Goal: Transaction & Acquisition: Subscribe to service/newsletter

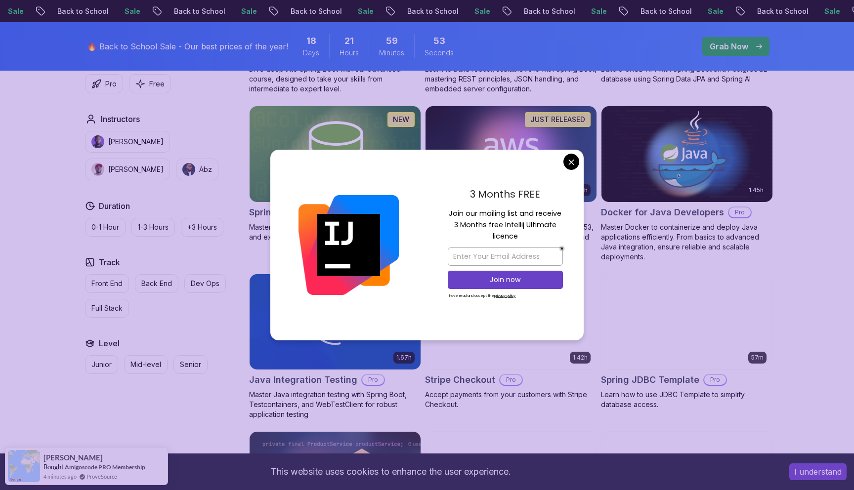
scroll to position [421, 0]
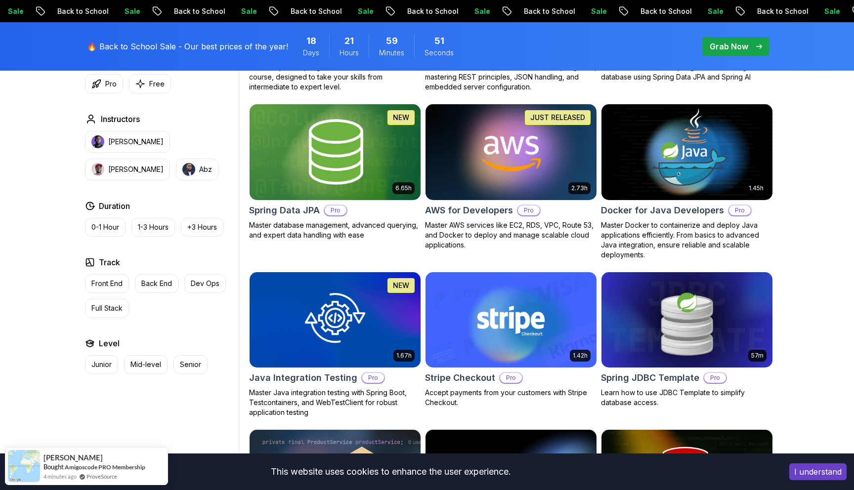
click at [577, 163] on body "Sale Back to School Sale Back to School Sale Back to School Sale Back to School…" at bounding box center [427, 421] width 854 height 1684
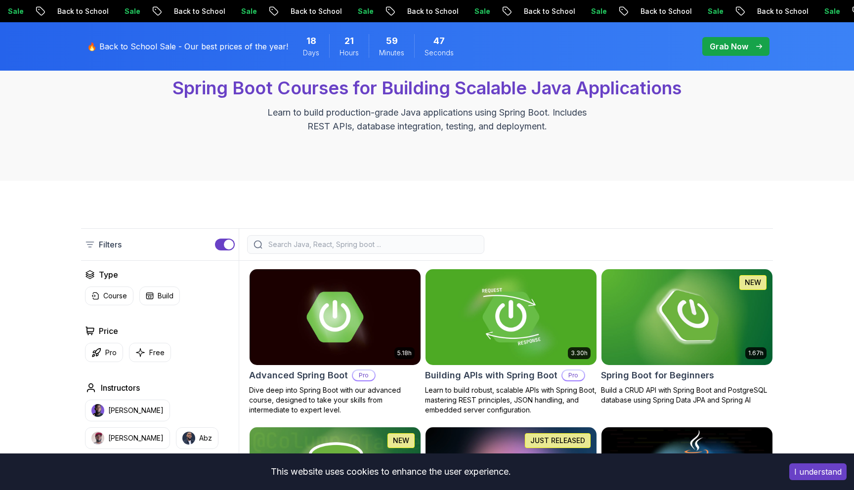
scroll to position [120, 0]
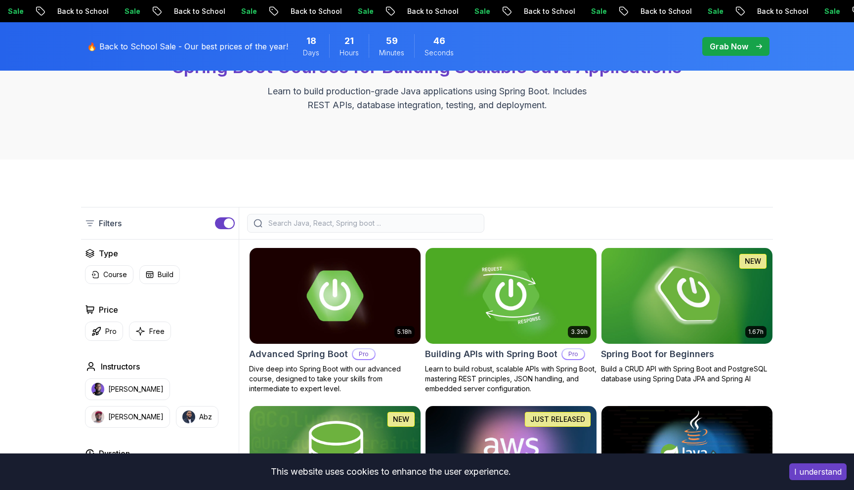
click at [668, 271] on img at bounding box center [686, 296] width 179 height 100
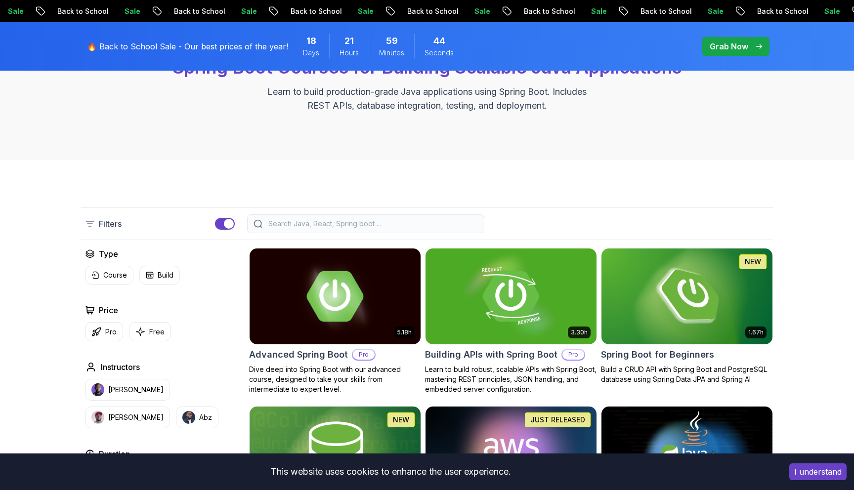
scroll to position [120, 0]
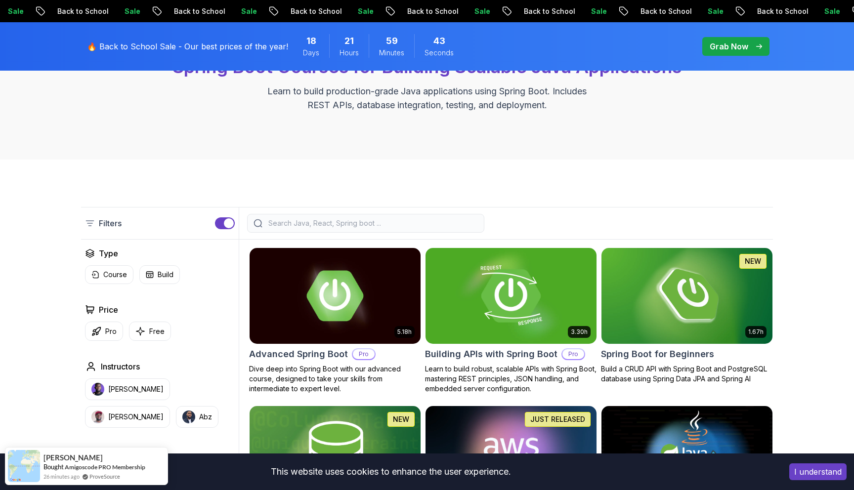
click at [547, 281] on img at bounding box center [510, 296] width 179 height 100
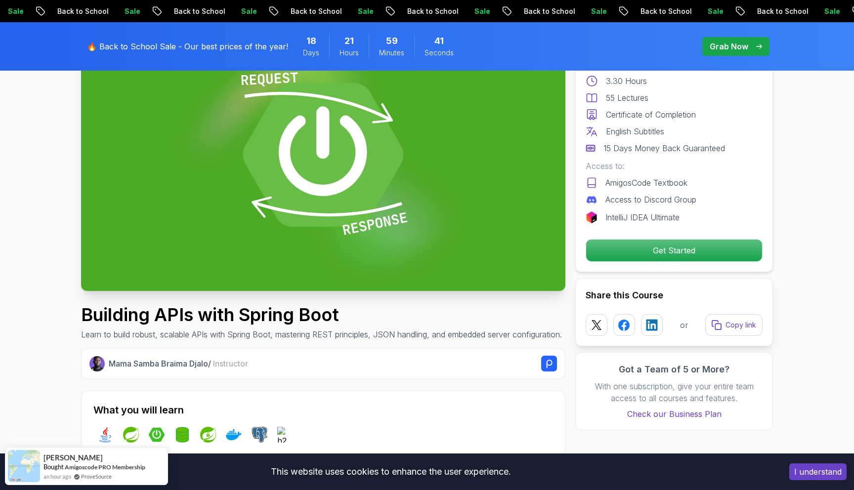
scroll to position [114, 0]
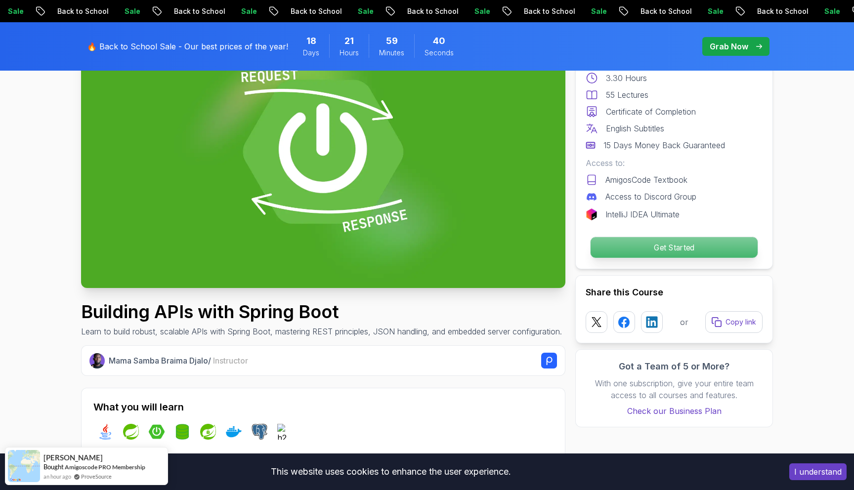
click at [643, 245] on p "Get Started" at bounding box center [673, 247] width 167 height 21
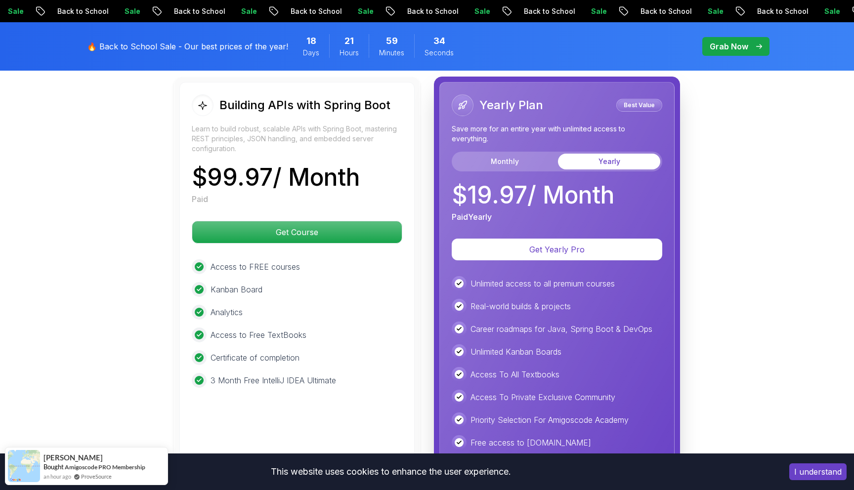
scroll to position [2384, 0]
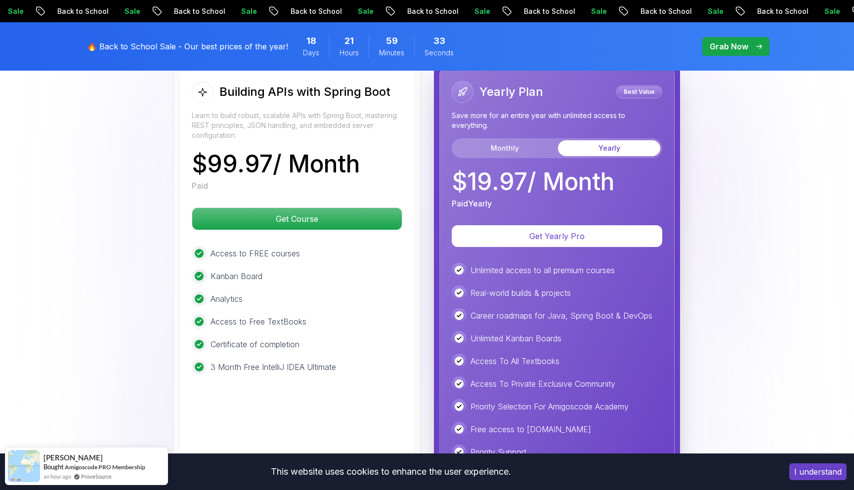
click at [531, 147] on div "Yearly Plan Best Value Save more for an entire year with unlimited access to ev…" at bounding box center [557, 145] width 210 height 128
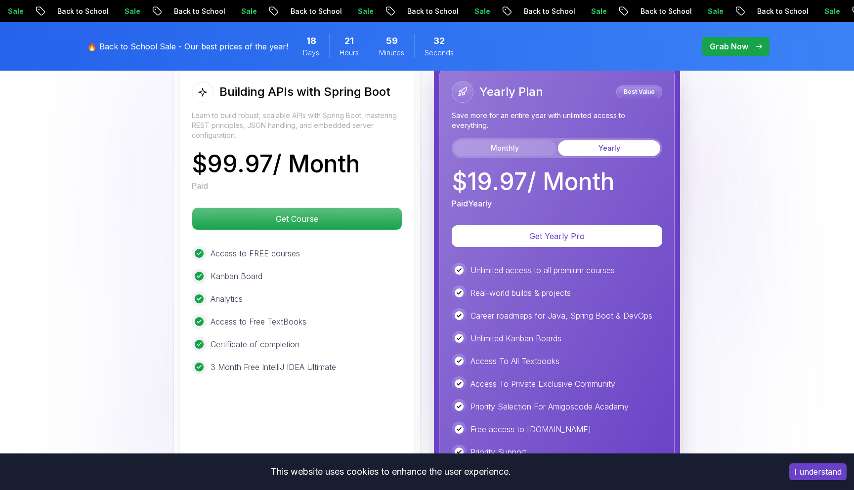
click at [526, 140] on button "Monthly" at bounding box center [505, 148] width 102 height 16
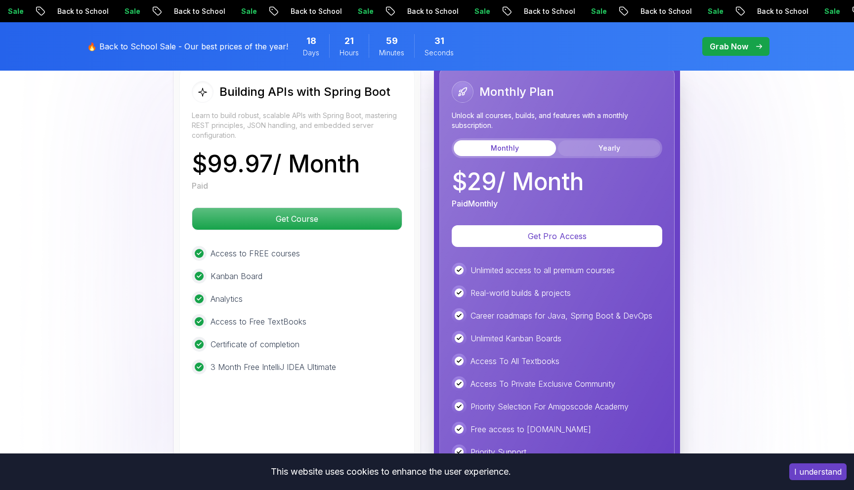
click at [581, 140] on button "Yearly" at bounding box center [609, 148] width 102 height 16
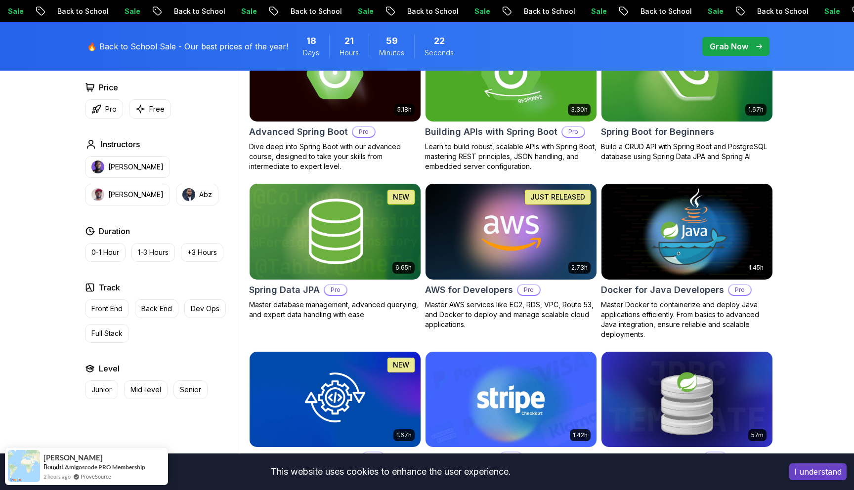
scroll to position [346, 0]
